Goal: Register for event/course

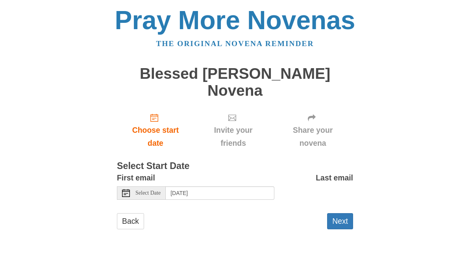
click at [339, 213] on button "Next" at bounding box center [340, 221] width 26 height 16
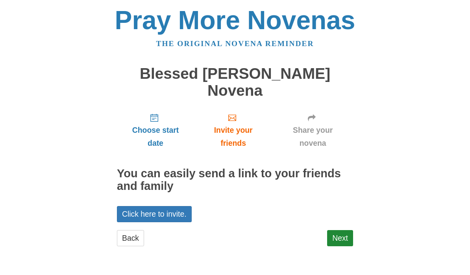
click at [341, 230] on link "Next" at bounding box center [340, 238] width 26 height 16
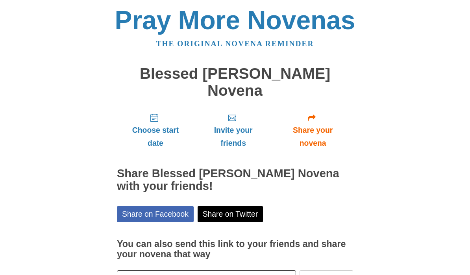
click at [147, 124] on span "Choose start date" at bounding box center [155, 137] width 61 height 26
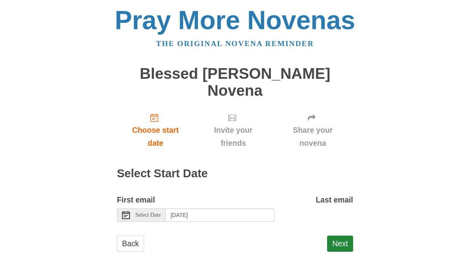
click at [122, 208] on div "Select Date" at bounding box center [141, 214] width 49 height 13
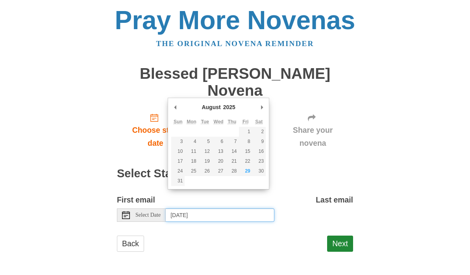
type input "Friday, August 29th"
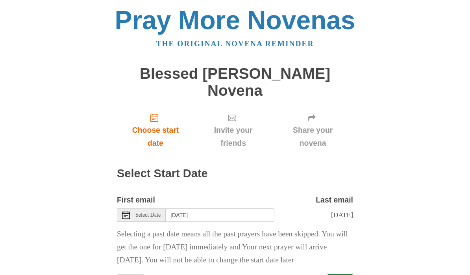
scroll to position [18, 0]
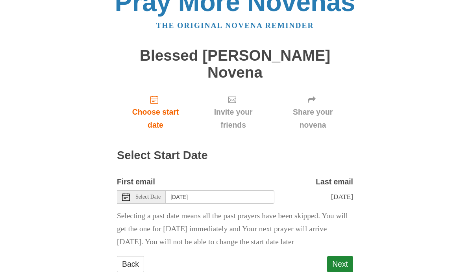
click at [338, 256] on button "Next" at bounding box center [340, 264] width 26 height 16
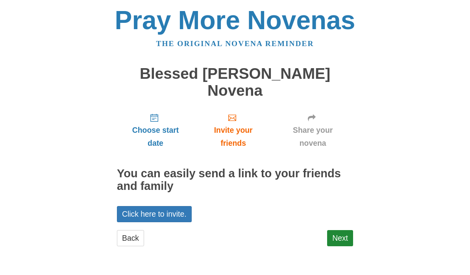
click at [346, 230] on link "Next" at bounding box center [340, 238] width 26 height 16
click at [230, 124] on span "Invite your friends" at bounding box center [233, 137] width 63 height 26
click at [228, 107] on link "Invite your friends" at bounding box center [233, 130] width 78 height 47
click at [157, 206] on link "Click here to invite." at bounding box center [154, 214] width 75 height 16
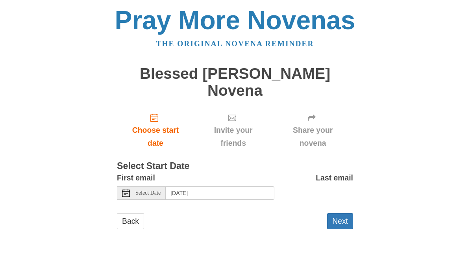
click at [340, 213] on button "Next" at bounding box center [340, 221] width 26 height 16
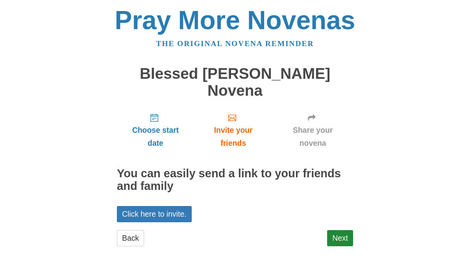
click at [343, 230] on link "Next" at bounding box center [340, 238] width 26 height 16
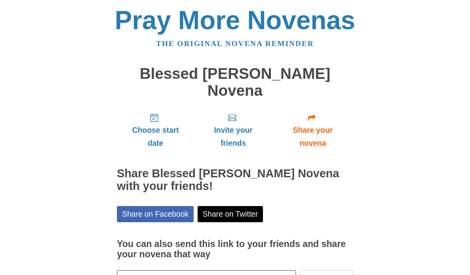
scroll to position [7, 0]
